Goal: Information Seeking & Learning: Learn about a topic

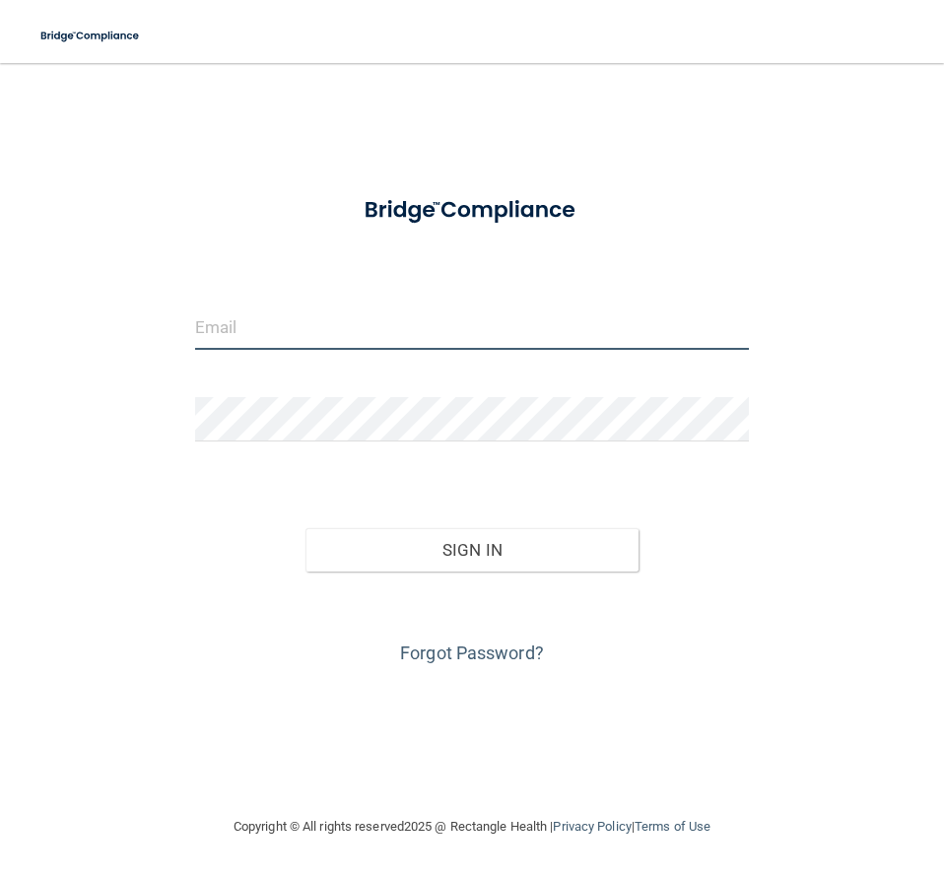
click at [247, 333] on input "email" at bounding box center [472, 328] width 554 height 44
type input "[EMAIL_ADDRESS][DOMAIN_NAME]"
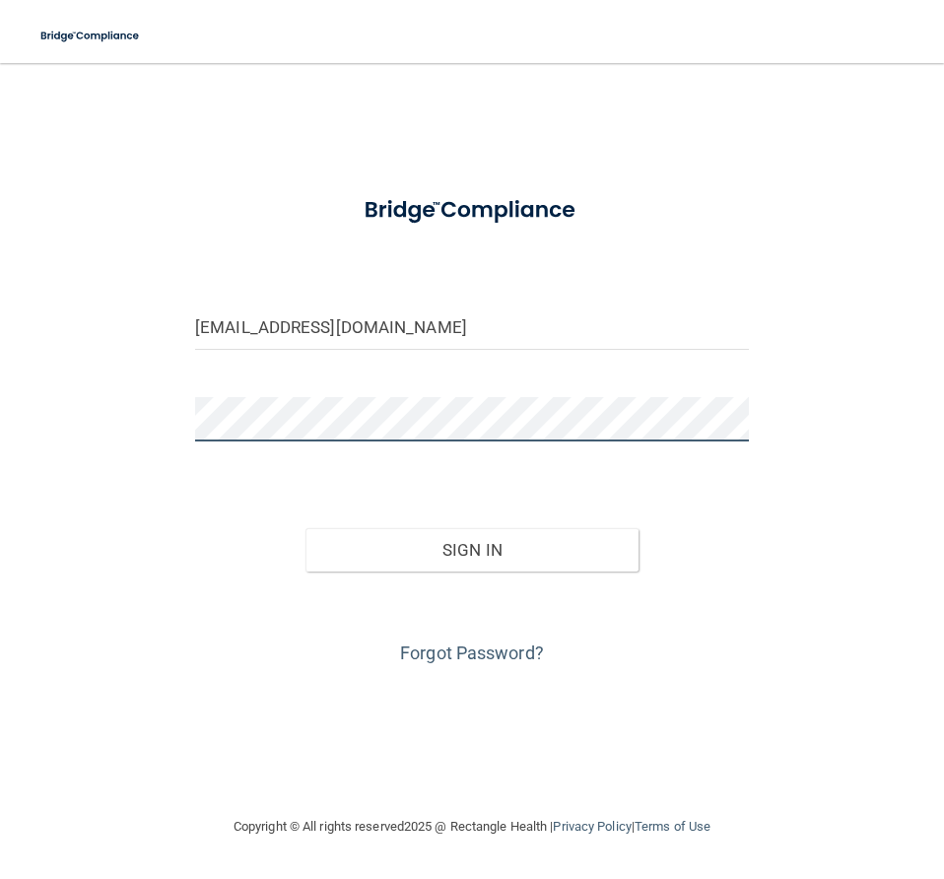
click at [306, 528] on button "Sign In" at bounding box center [472, 549] width 332 height 43
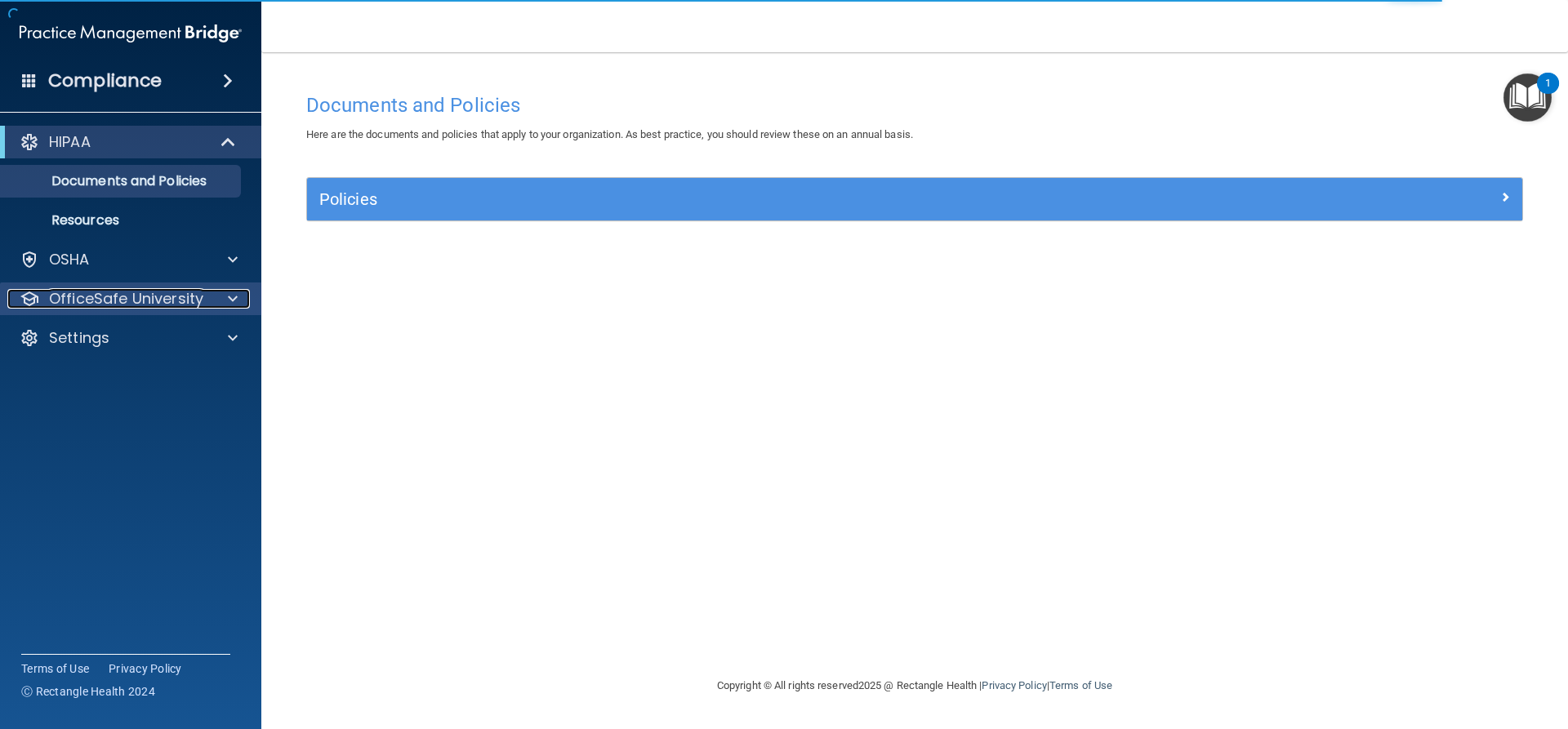
click at [234, 297] on span at bounding box center [233, 299] width 10 height 20
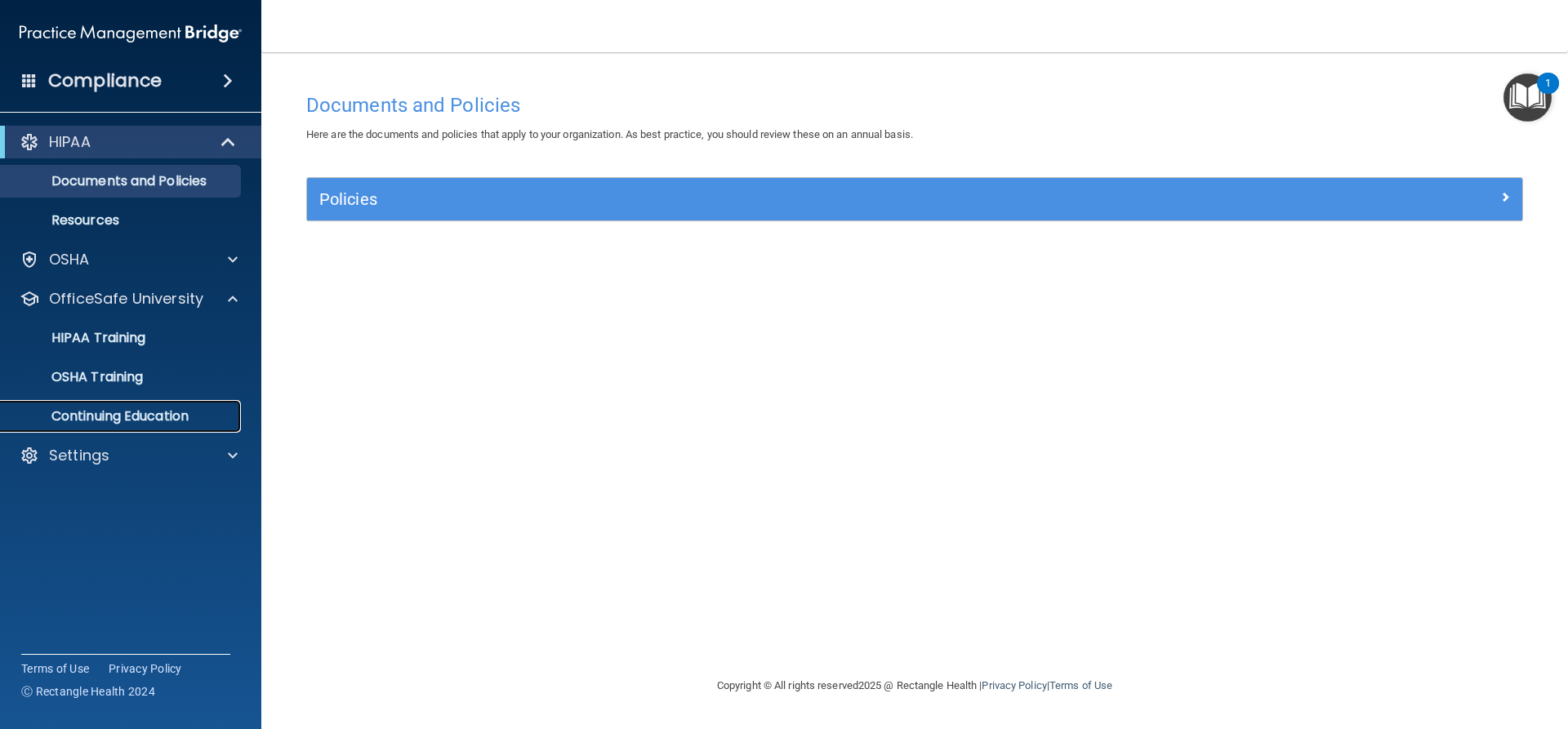
click at [147, 414] on p "Continuing Education" at bounding box center [122, 417] width 223 height 17
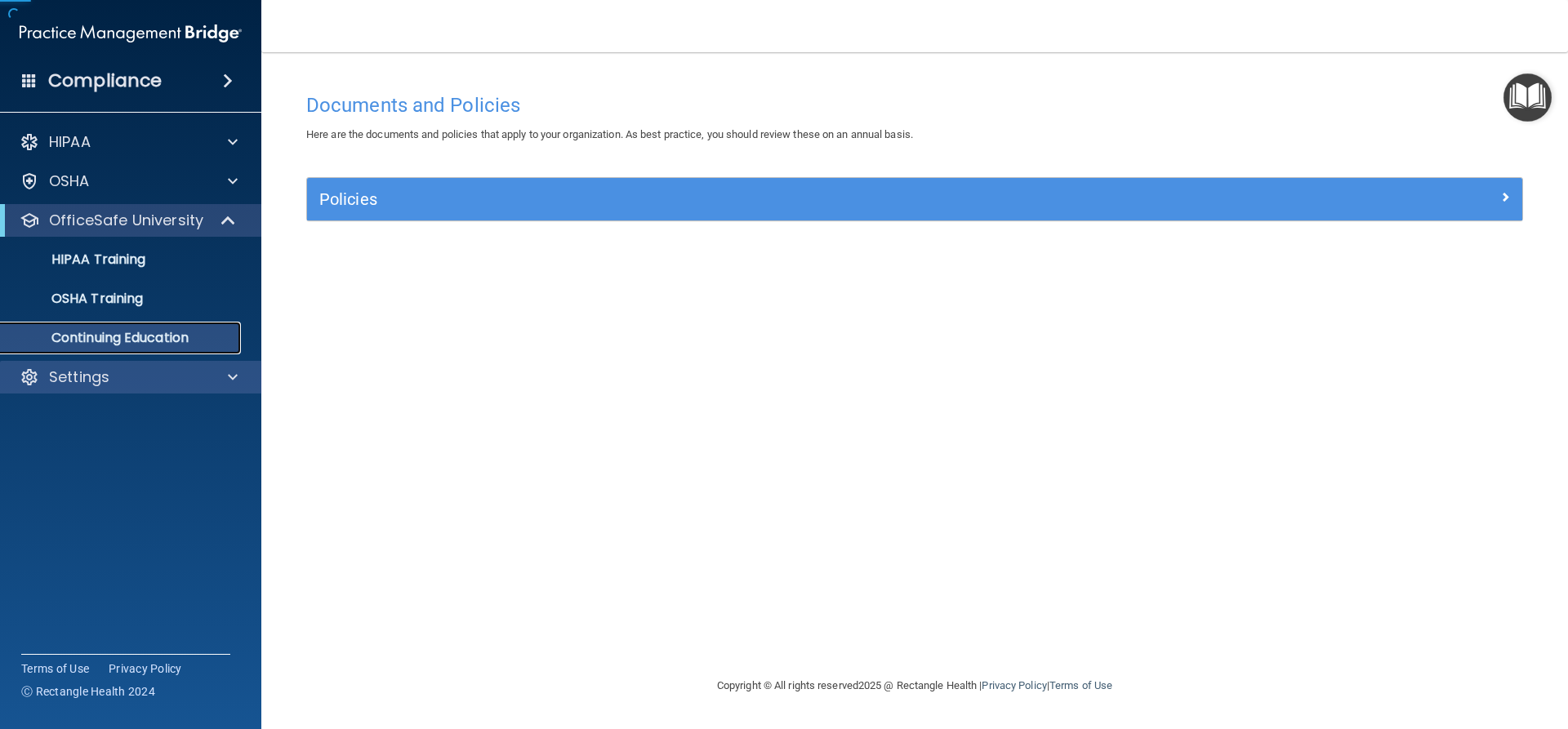
click at [147, 407] on div "HIPAA Documents and Policies Report an Incident Business Associates Emergency P…" at bounding box center [131, 263] width 262 height 287
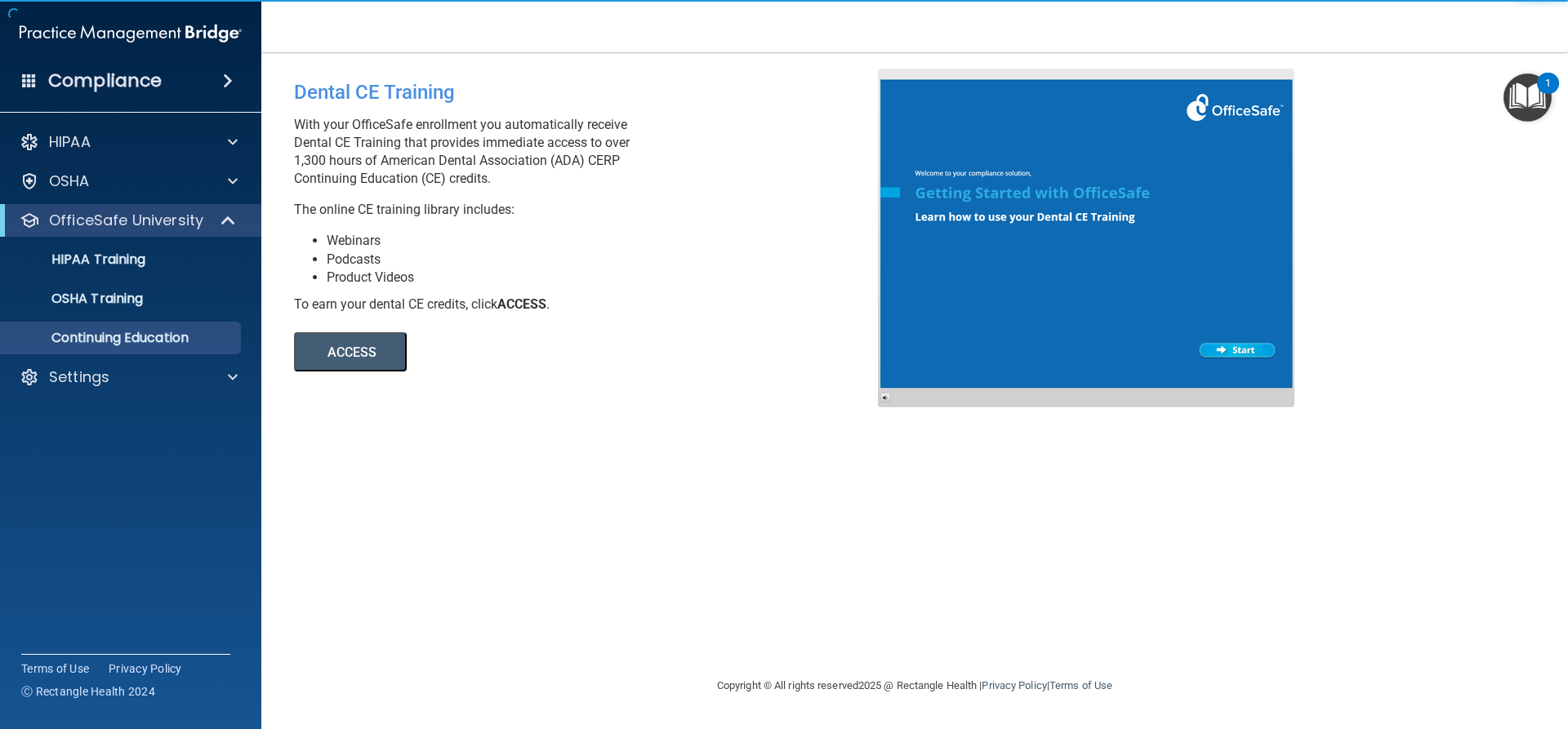
click at [383, 355] on button "ACCESS" at bounding box center [350, 351] width 113 height 39
